Goal: Answer question/provide support: Answer question/provide support

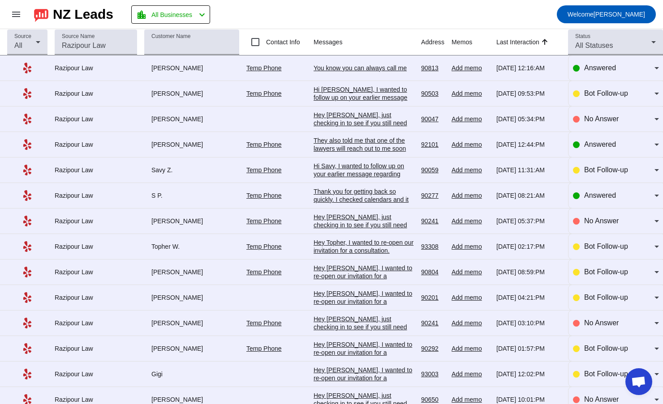
click at [365, 68] on div "You know you can always call me" at bounding box center [363, 68] width 100 height 8
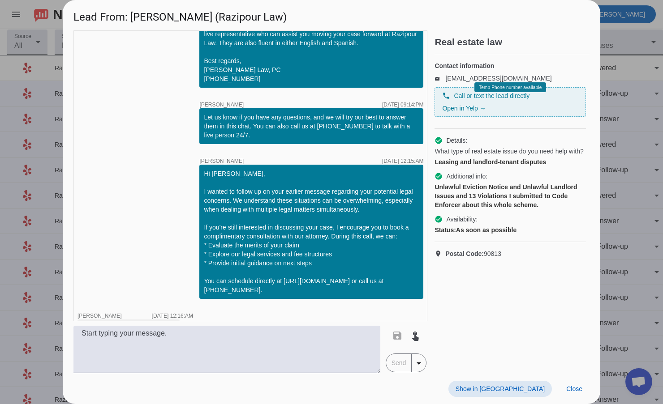
scroll to position [195, 0]
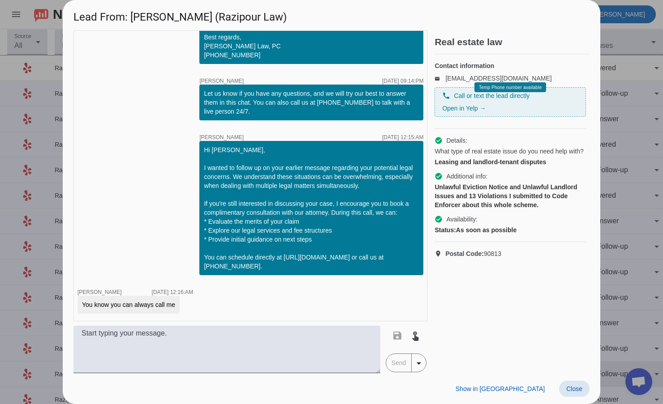
click at [577, 388] on span "Close" at bounding box center [574, 389] width 16 height 7
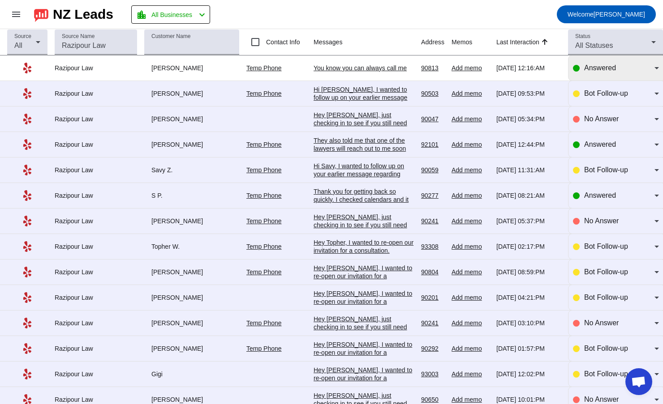
click at [602, 74] on div "Answered" at bounding box center [616, 68] width 86 height 25
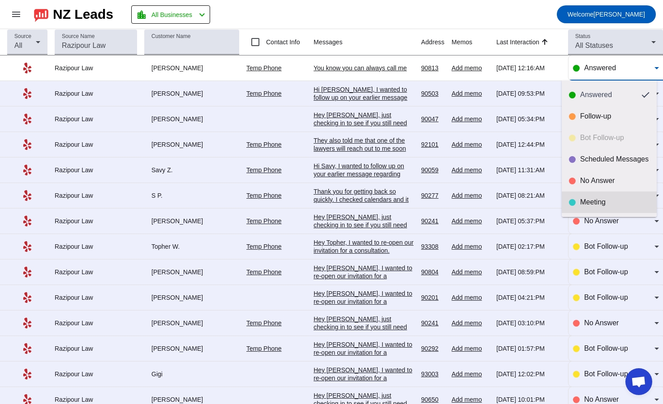
click at [610, 197] on mat-option "Meeting" at bounding box center [609, 202] width 95 height 21
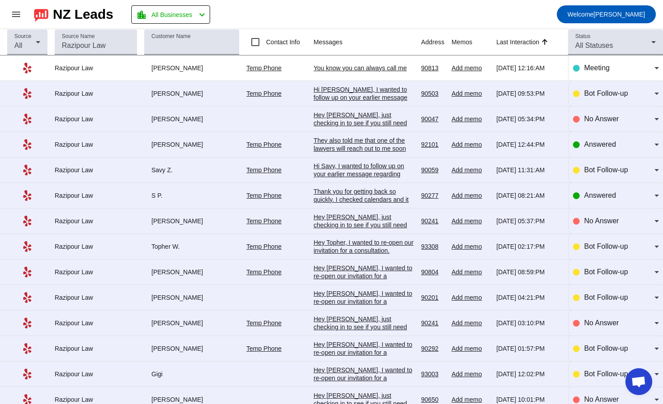
click at [389, 202] on div "Thank you for getting back so quickly. I checked calendars and it seems like th…" at bounding box center [363, 208] width 100 height 40
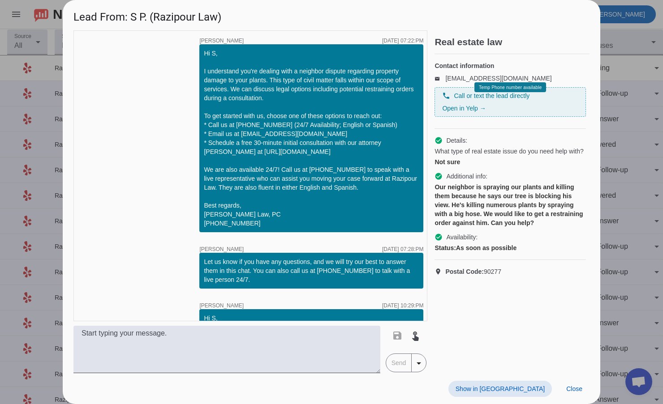
scroll to position [213, 0]
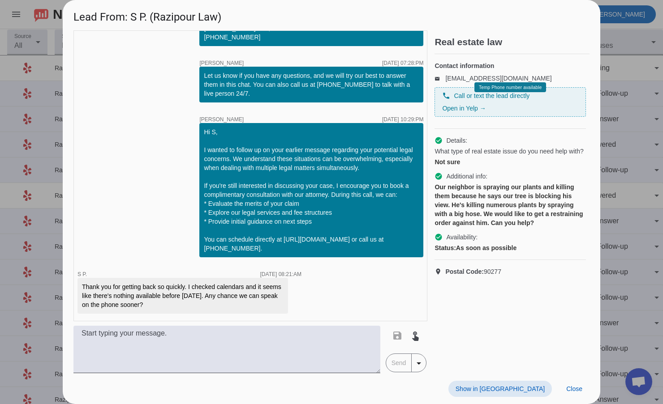
click at [465, 218] on div "Our neighbor is spraying our plants and killing them because he says our tree i…" at bounding box center [509, 205] width 151 height 45
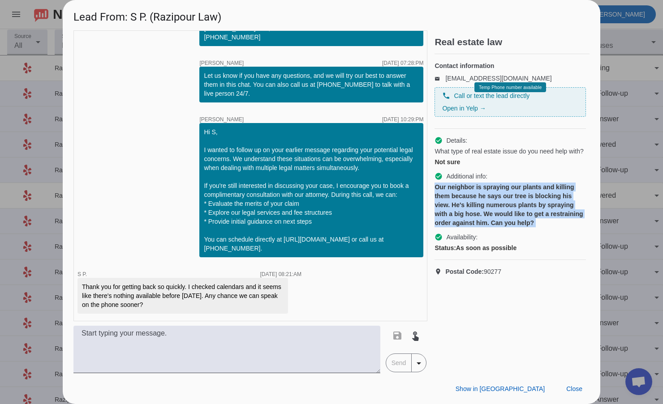
click at [465, 218] on div "Our neighbor is spraying our plants and killing them because he says our tree i…" at bounding box center [509, 205] width 151 height 45
copy div "Our neighbor is spraying our plants and killing them because he says our tree i…"
click at [575, 395] on span at bounding box center [574, 389] width 30 height 16
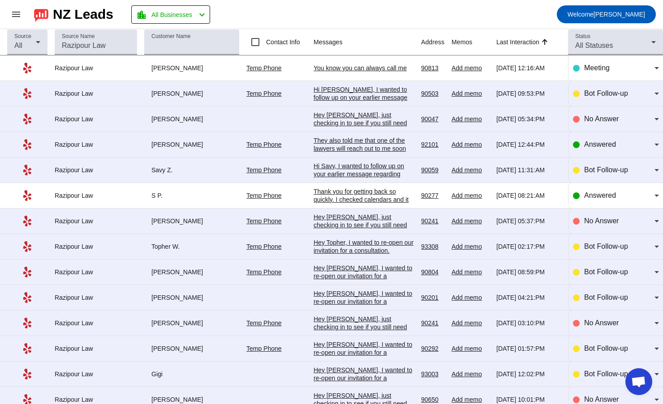
click at [379, 146] on div "They also told me that one of the lawyers will reach out to me soon but didn't …" at bounding box center [363, 157] width 100 height 40
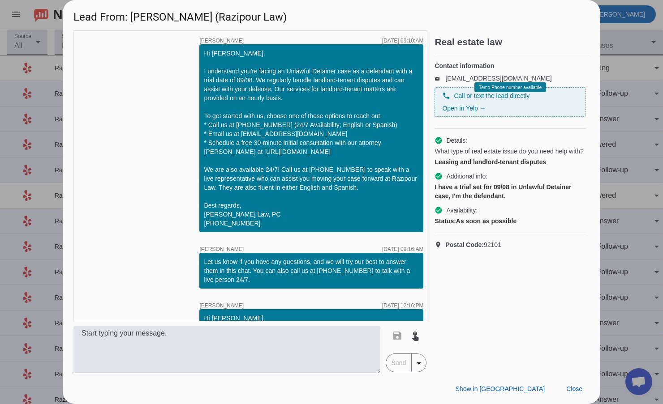
scroll to position [341, 0]
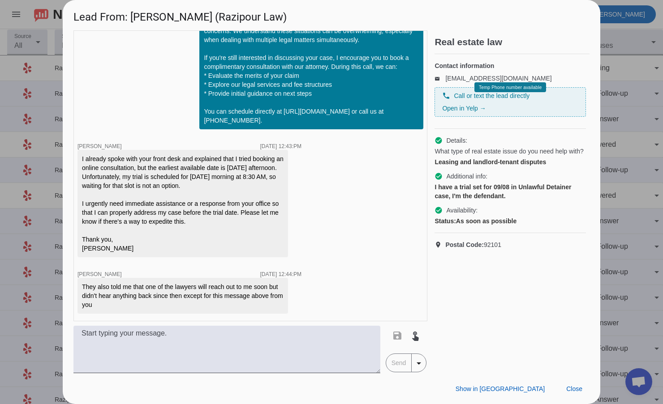
drag, startPoint x: 82, startPoint y: 158, endPoint x: 192, endPoint y: 249, distance: 143.1
click at [192, 249] on div "I already spoke with your front desk and explained that I tried booking an onli…" at bounding box center [183, 204] width 202 height 99
copy div "I already spoke with your front desk and explained that I tried booking an onli…"
click at [94, 292] on div "They also told me that one of the lawyers will reach out to me soon but didn't …" at bounding box center [183, 296] width 202 height 27
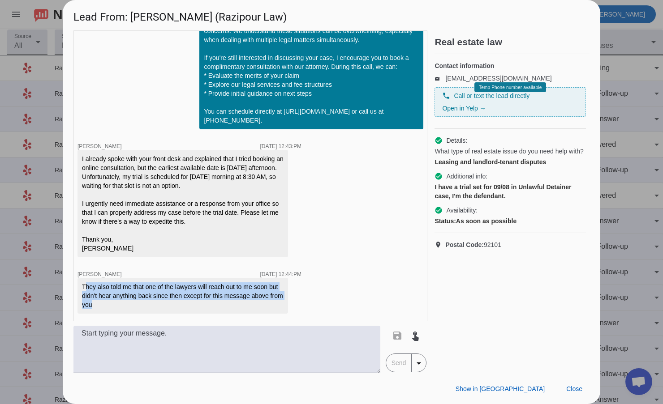
click at [94, 292] on div "They also told me that one of the lawyers will reach out to me soon but didn't …" at bounding box center [183, 296] width 202 height 27
copy div "They also told me that one of the lawyers will reach out to me soon but didn't …"
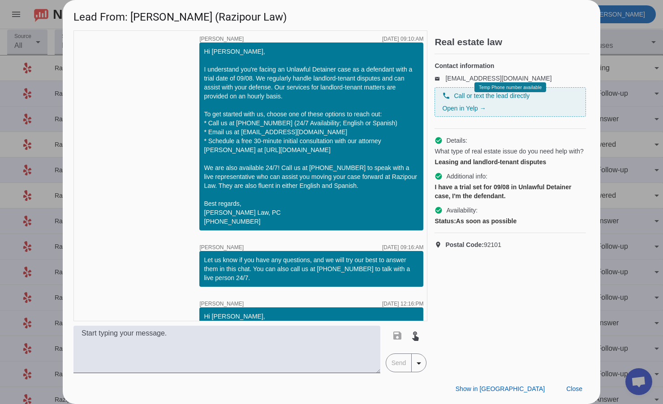
scroll to position [0, 0]
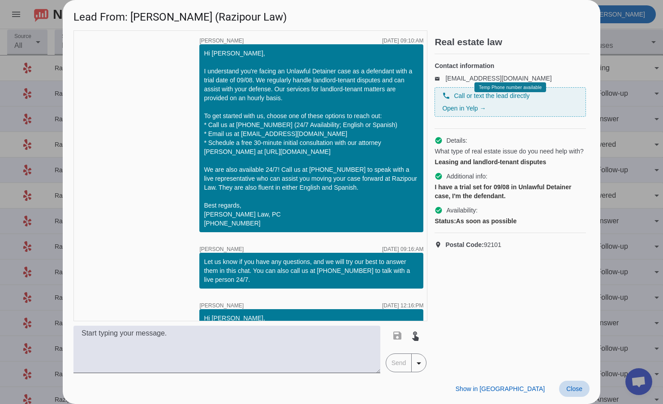
click at [579, 390] on span "Close" at bounding box center [574, 389] width 16 height 7
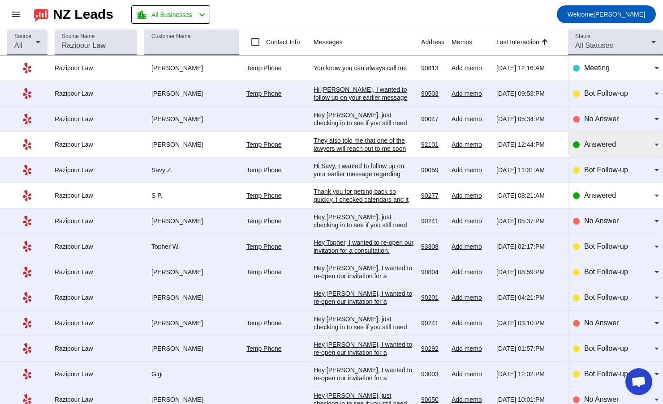
click at [626, 148] on div "Answered" at bounding box center [619, 144] width 70 height 11
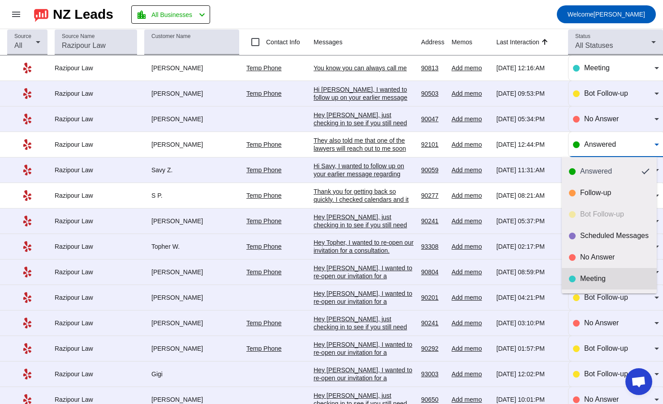
click at [599, 274] on mat-option "Meeting" at bounding box center [609, 278] width 95 height 21
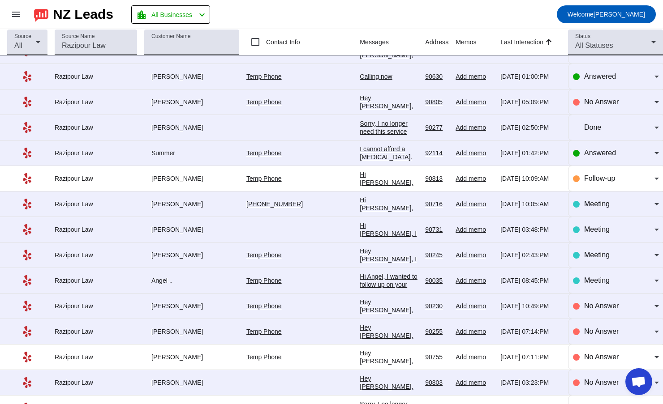
scroll to position [582, 0]
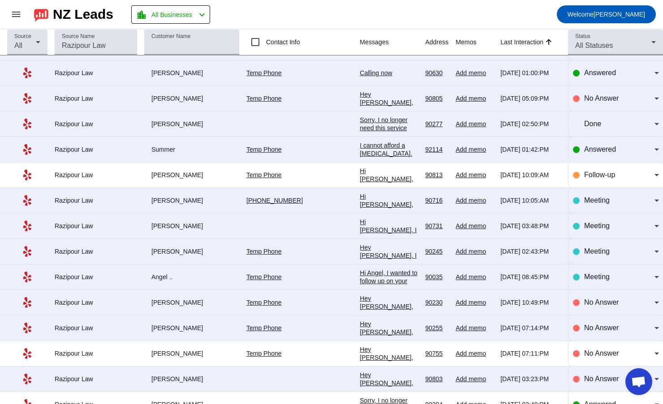
click at [360, 146] on div "I cannot afford a [MEDICAL_DATA]." at bounding box center [389, 150] width 58 height 16
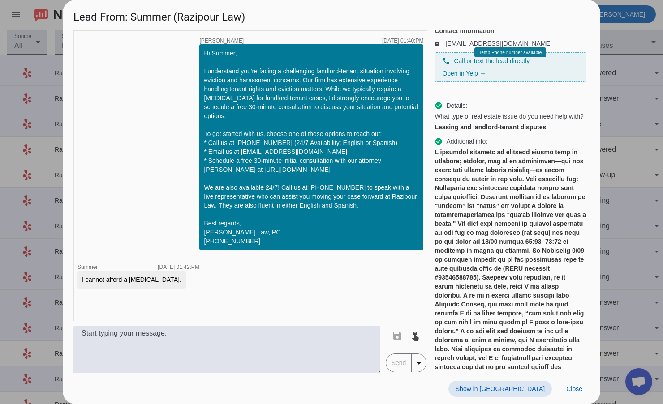
scroll to position [0, 0]
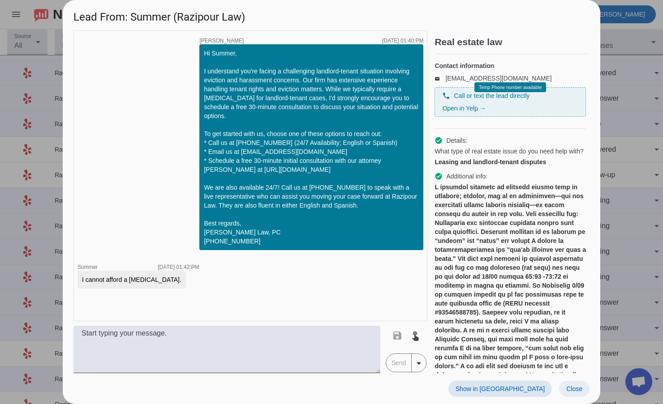
click at [567, 391] on span "Close" at bounding box center [574, 389] width 16 height 7
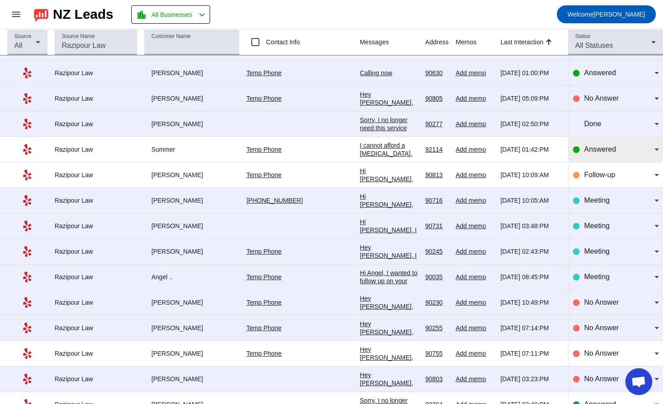
click at [632, 149] on div "Answered" at bounding box center [619, 149] width 70 height 11
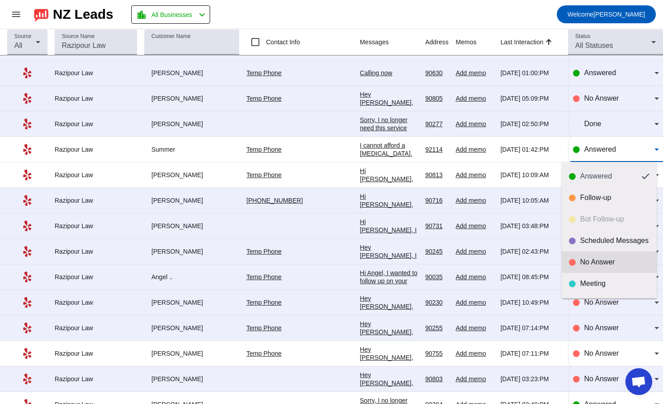
scroll to position [21, 0]
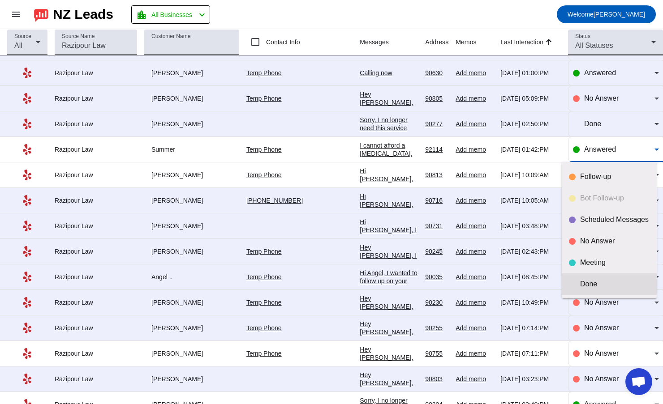
click at [601, 281] on div "Done" at bounding box center [614, 284] width 69 height 9
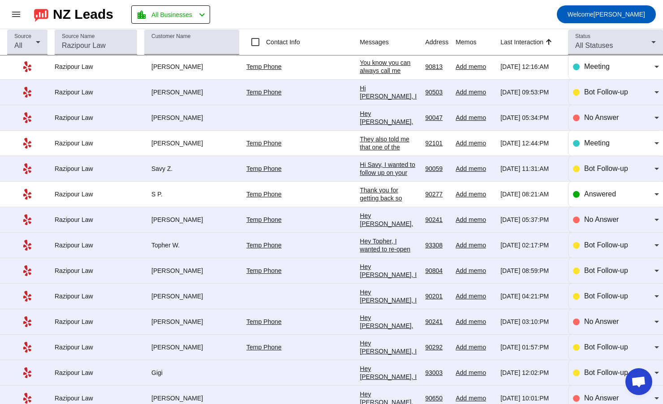
scroll to position [0, 0]
